Goal: Task Accomplishment & Management: Manage account settings

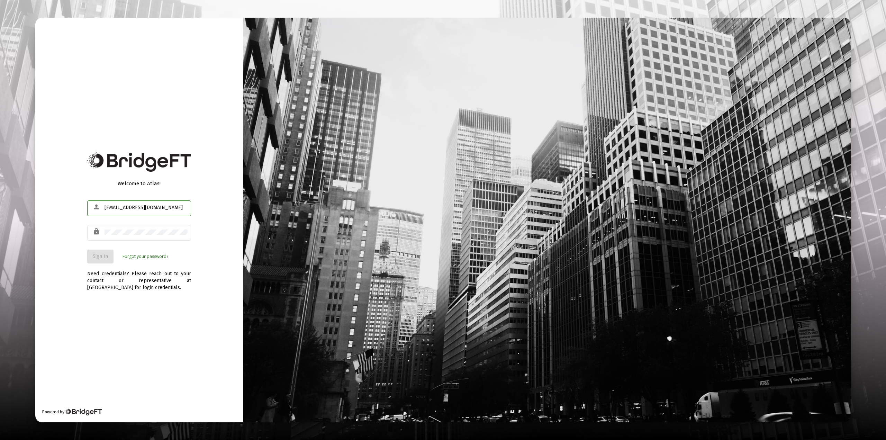
type input "jban01@outlook.com"
click at [99, 255] on span "Sign In" at bounding box center [100, 256] width 15 height 6
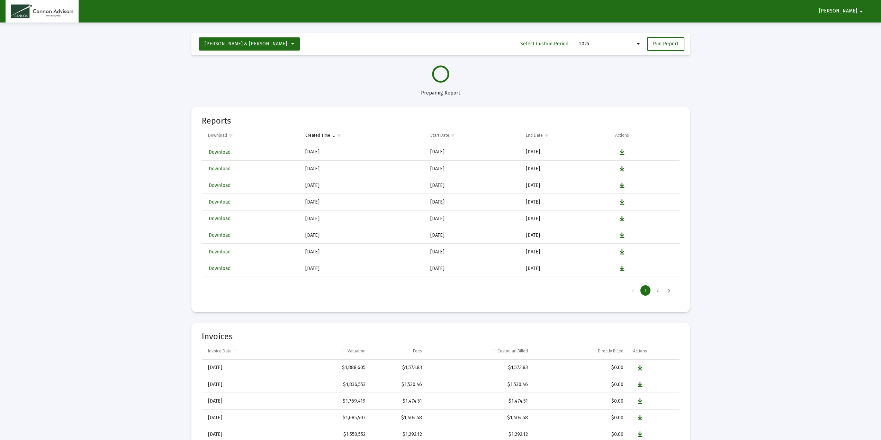
select select "View all"
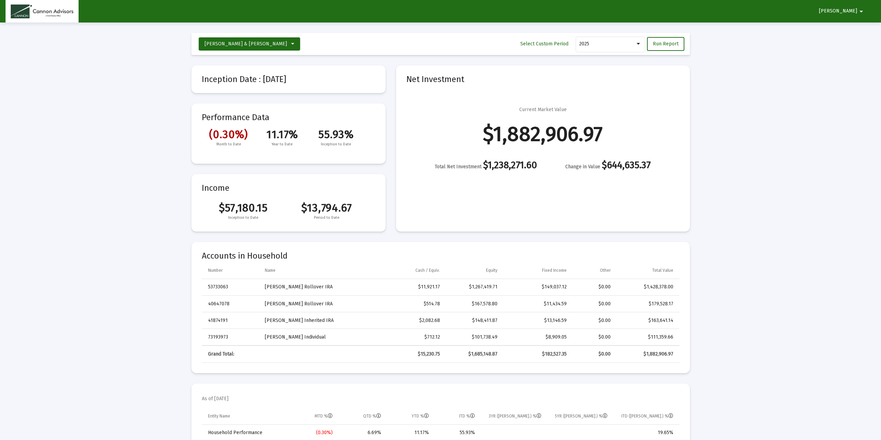
click at [860, 10] on mat-icon "arrow_drop_down" at bounding box center [861, 12] width 8 height 14
click at [857, 32] on button "Logout" at bounding box center [858, 29] width 39 height 17
